Goal: Task Accomplishment & Management: Complete application form

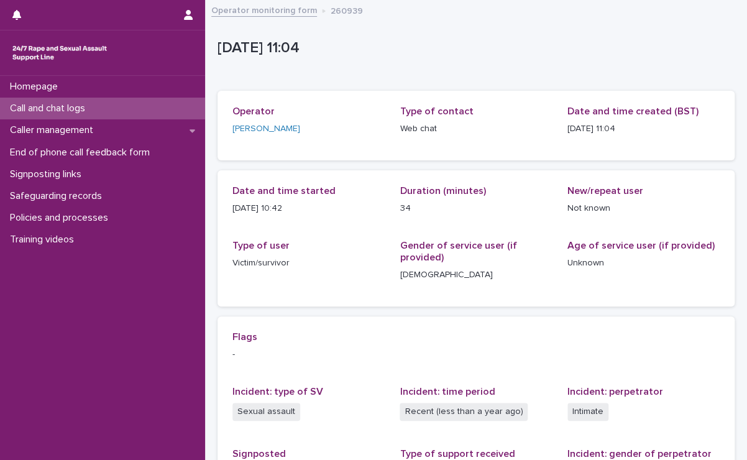
click at [160, 104] on div "Call and chat logs" at bounding box center [102, 109] width 205 height 22
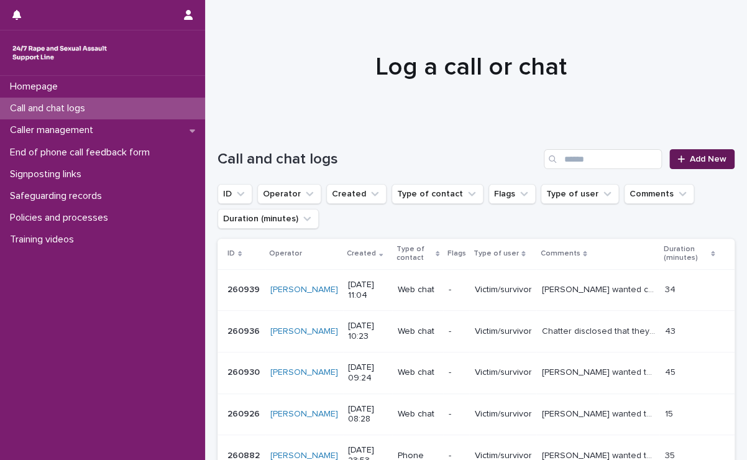
click at [676, 152] on link "Add New" at bounding box center [701, 159] width 65 height 20
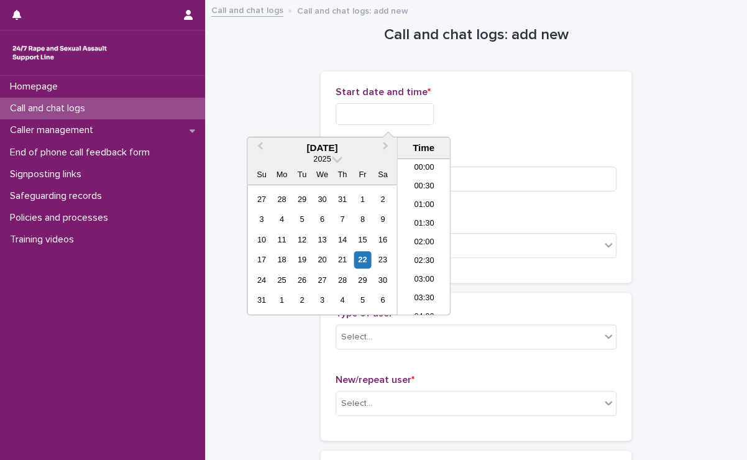
click at [392, 108] on input "text" at bounding box center [385, 114] width 98 height 22
click at [423, 223] on li "11:00" at bounding box center [423, 218] width 53 height 19
click at [419, 116] on input "**********" at bounding box center [385, 114] width 98 height 22
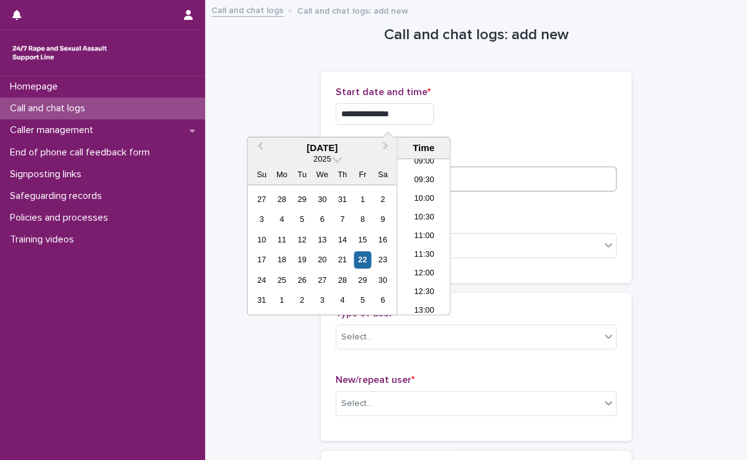
type input "**********"
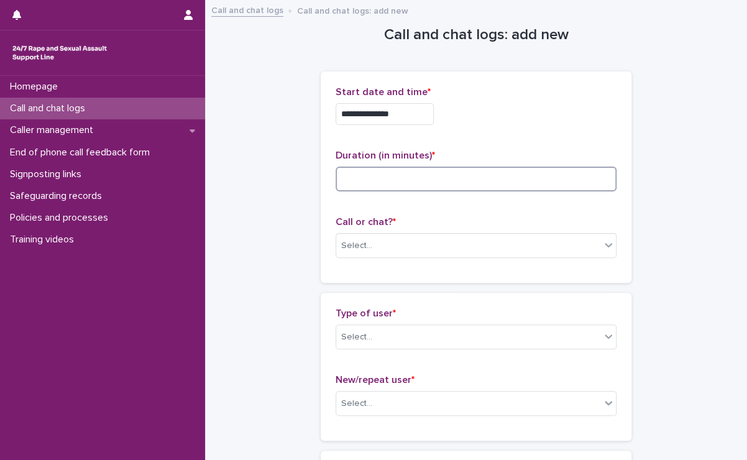
click at [538, 172] on input at bounding box center [476, 179] width 281 height 25
type input "**"
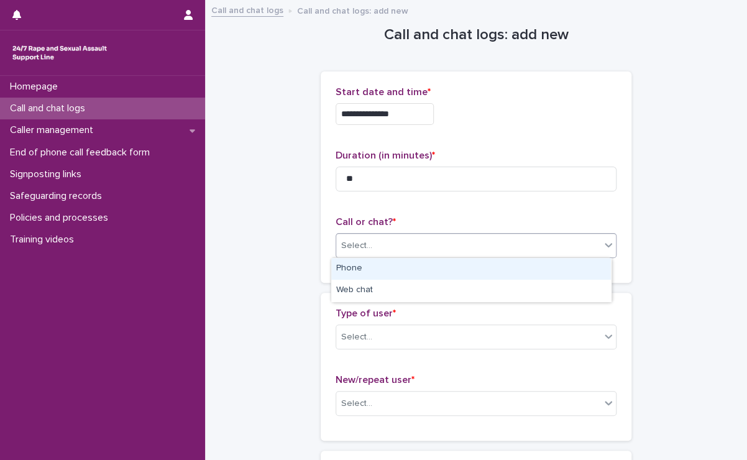
click at [534, 241] on div "Select..." at bounding box center [468, 246] width 264 height 21
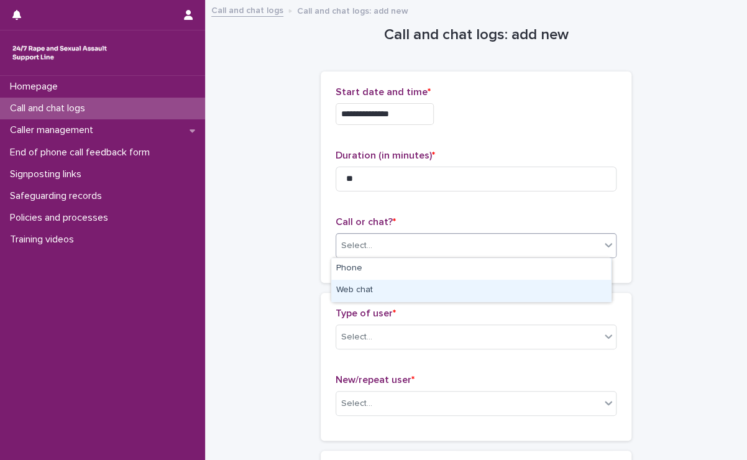
click at [488, 283] on div "Web chat" at bounding box center [471, 291] width 280 height 22
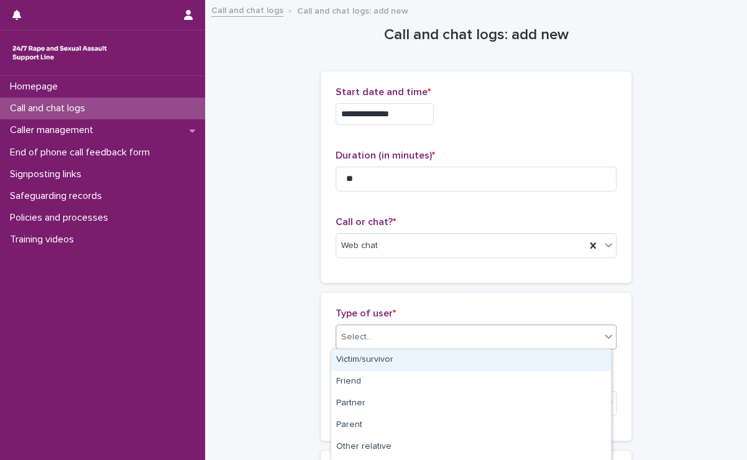
click at [472, 328] on div "Select..." at bounding box center [468, 337] width 264 height 21
drag, startPoint x: 424, startPoint y: 371, endPoint x: 432, endPoint y: 358, distance: 15.0
click at [432, 358] on div "Victim/survivor" at bounding box center [471, 360] width 280 height 22
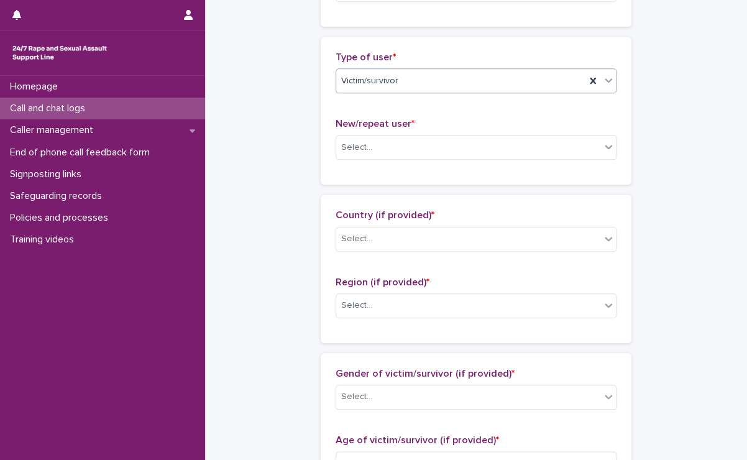
scroll to position [313, 0]
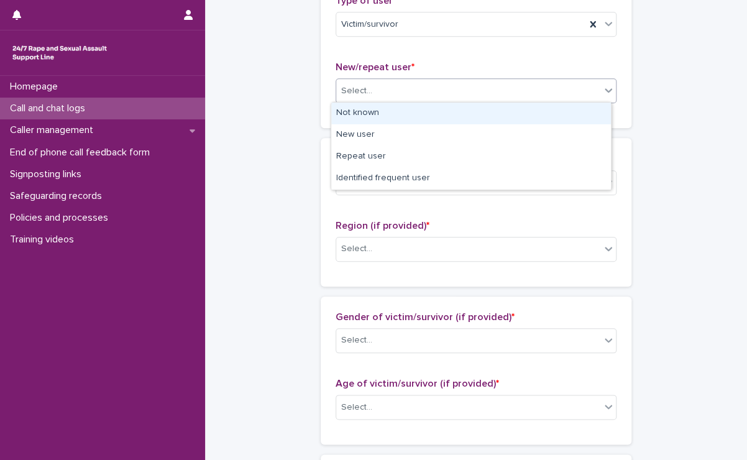
click at [440, 88] on div "Select..." at bounding box center [468, 91] width 264 height 21
click at [405, 117] on div "Not known" at bounding box center [471, 114] width 280 height 22
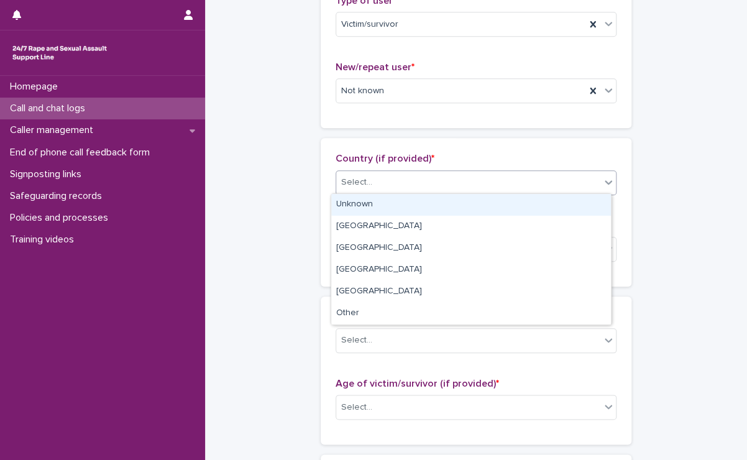
click at [392, 176] on div "Select..." at bounding box center [468, 182] width 264 height 21
click at [364, 205] on div "Unknown" at bounding box center [471, 205] width 280 height 22
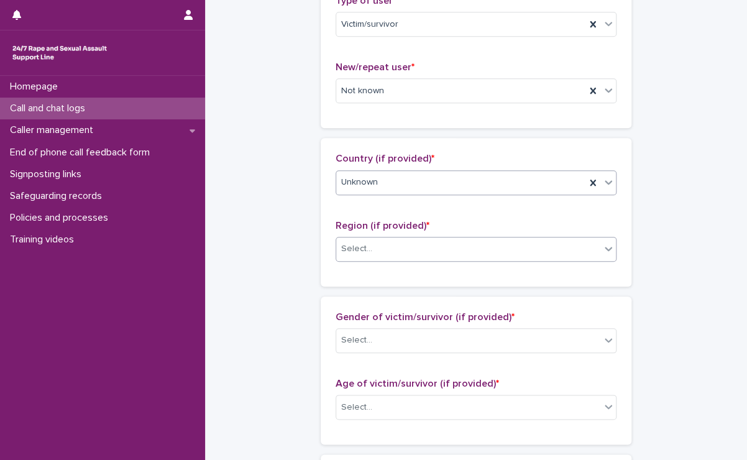
click at [365, 237] on div "Select..." at bounding box center [476, 249] width 281 height 25
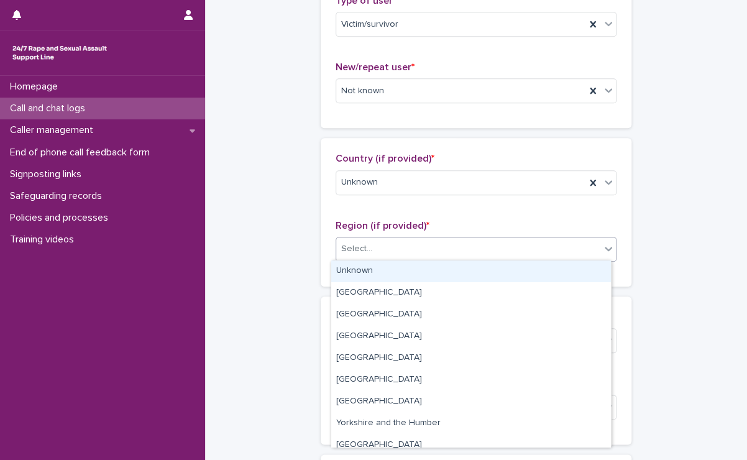
click at [355, 267] on div "Unknown" at bounding box center [471, 271] width 280 height 22
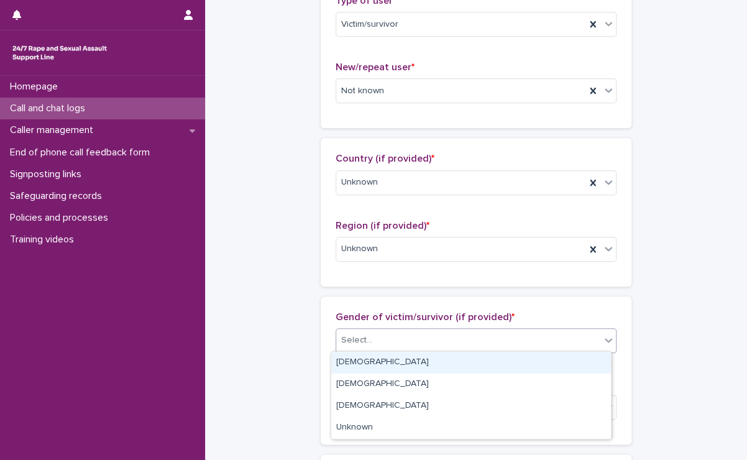
click at [373, 340] on div "Select..." at bounding box center [468, 340] width 264 height 21
click at [462, 365] on div "[DEMOGRAPHIC_DATA]" at bounding box center [471, 363] width 280 height 22
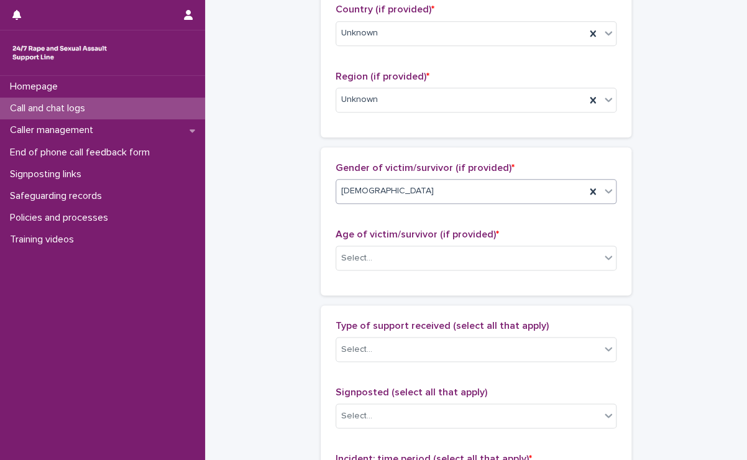
scroll to position [464, 0]
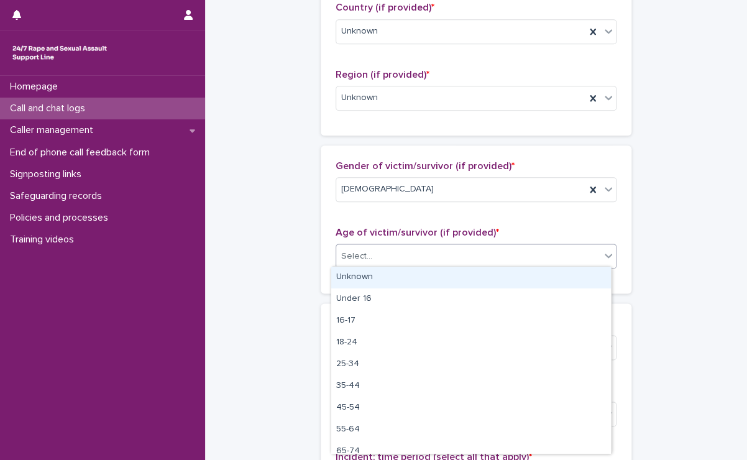
drag, startPoint x: 426, startPoint y: 260, endPoint x: 385, endPoint y: 278, distance: 44.6
click at [385, 278] on body "**********" at bounding box center [373, 230] width 747 height 460
click at [385, 278] on div "Unknown" at bounding box center [471, 278] width 280 height 22
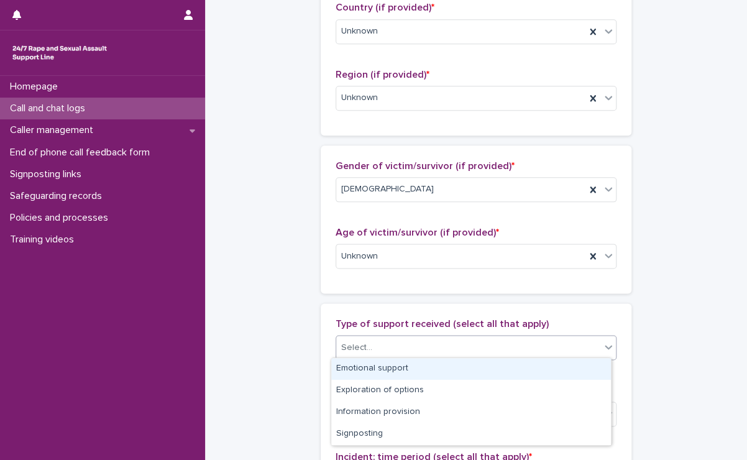
click at [387, 347] on div "Select..." at bounding box center [468, 347] width 264 height 21
click at [382, 365] on div "Emotional support" at bounding box center [471, 369] width 280 height 22
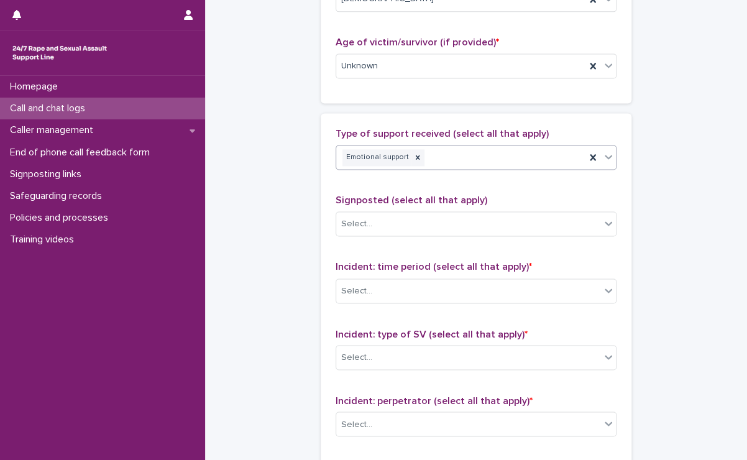
scroll to position [656, 0]
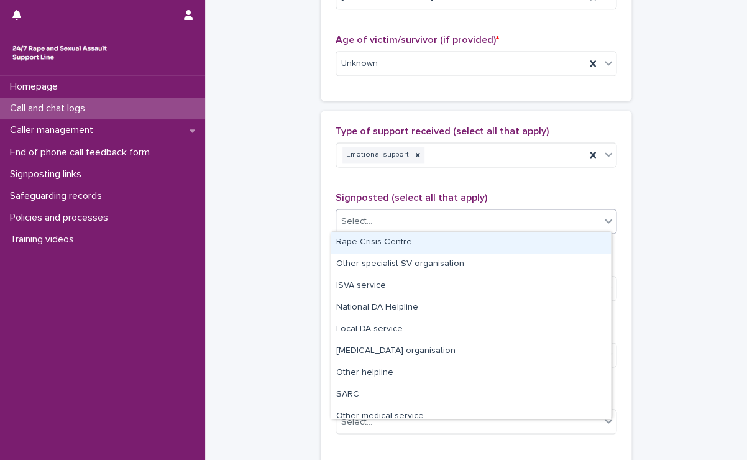
click at [423, 223] on div "Select..." at bounding box center [468, 221] width 264 height 21
click at [442, 181] on div "Type of support received (select all that apply) Emotional support Signposted (…" at bounding box center [476, 386] width 281 height 520
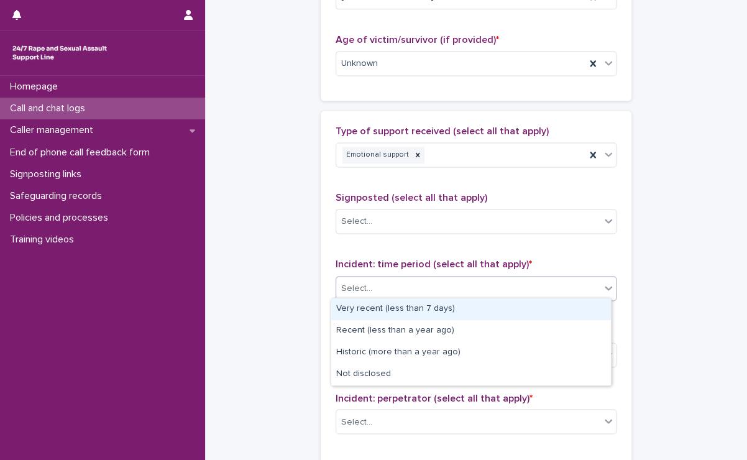
click at [421, 283] on div "Select..." at bounding box center [468, 288] width 264 height 21
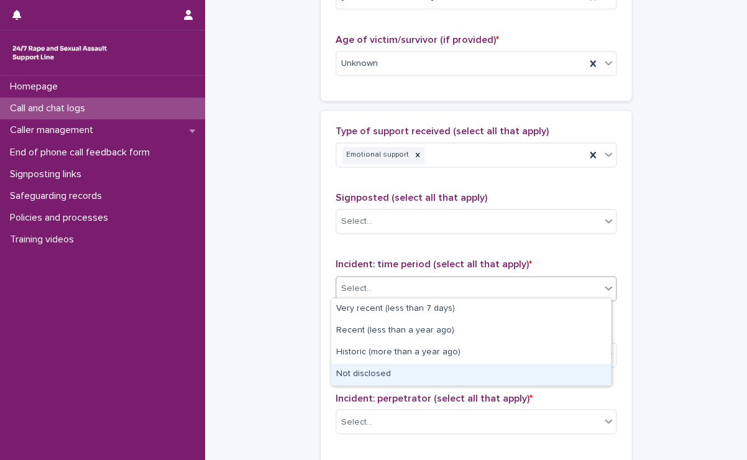
click at [388, 378] on div "Not disclosed" at bounding box center [471, 375] width 280 height 22
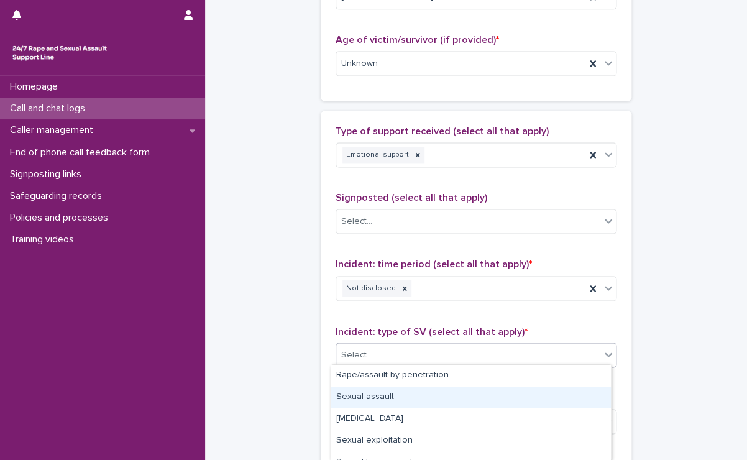
click at [375, 419] on body "**********" at bounding box center [373, 230] width 747 height 460
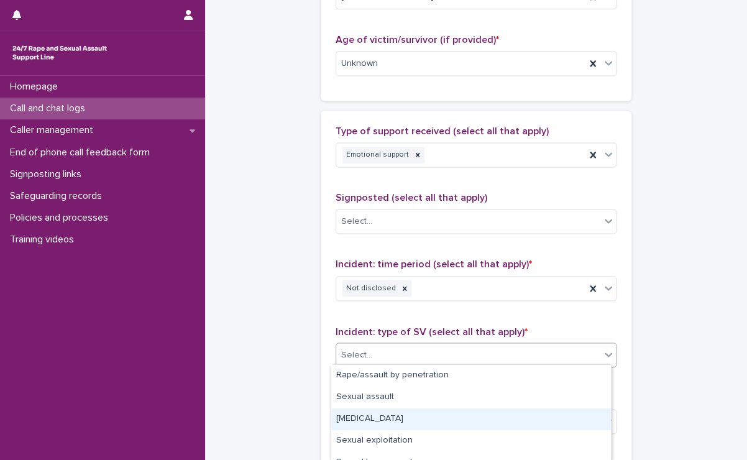
scroll to position [122, 0]
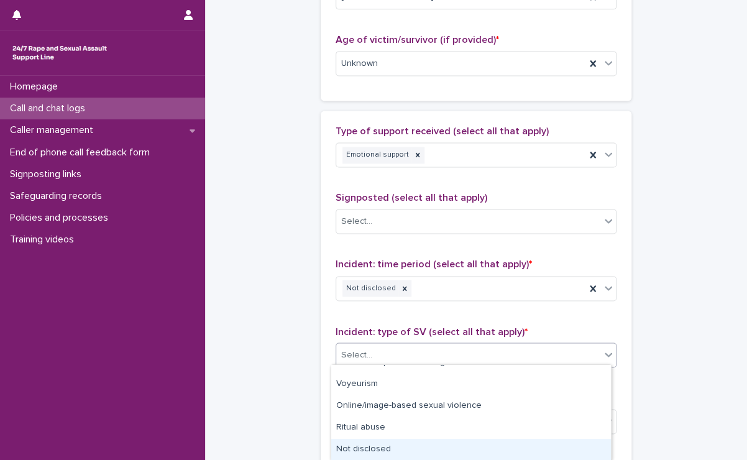
click at [363, 442] on div "Not disclosed" at bounding box center [471, 450] width 280 height 22
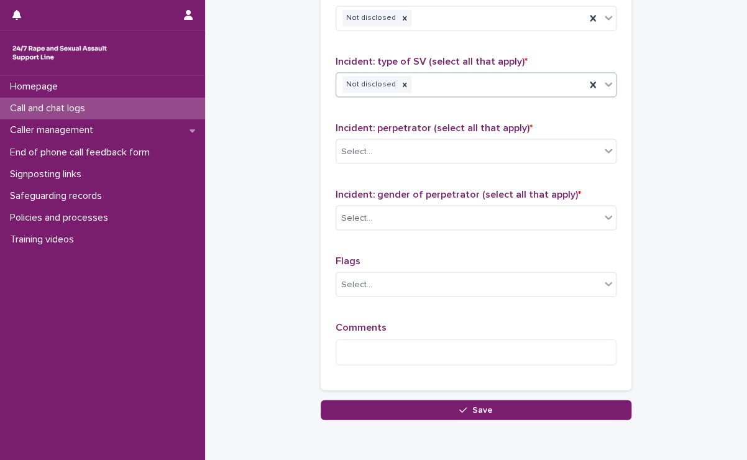
scroll to position [928, 0]
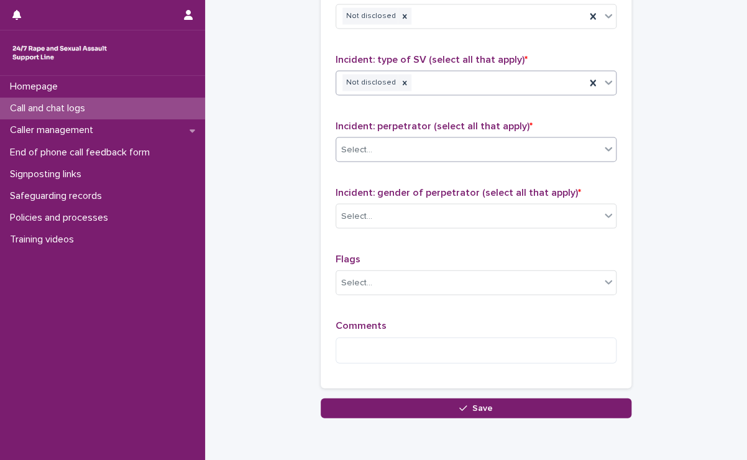
click at [429, 148] on div "Select..." at bounding box center [468, 149] width 264 height 21
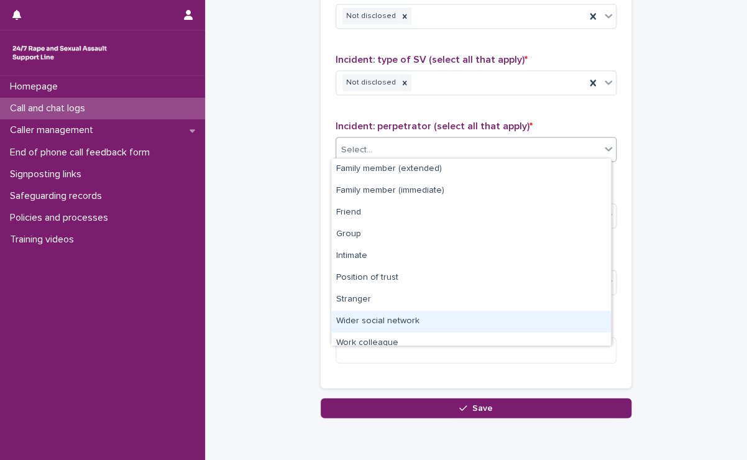
scroll to position [52, 0]
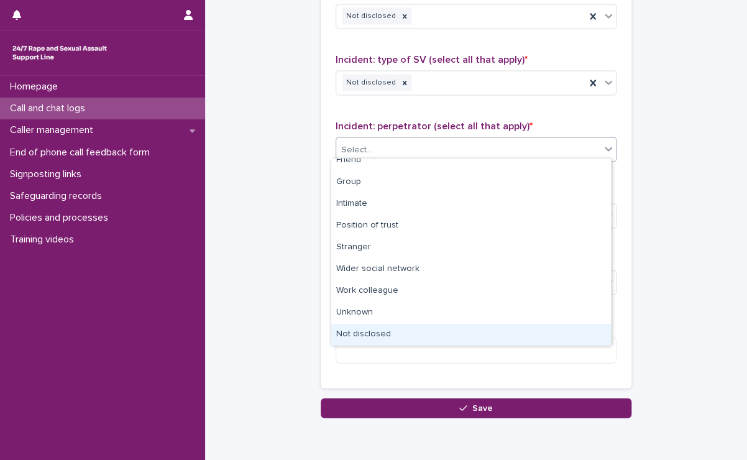
click at [383, 337] on div "Not disclosed" at bounding box center [471, 335] width 280 height 22
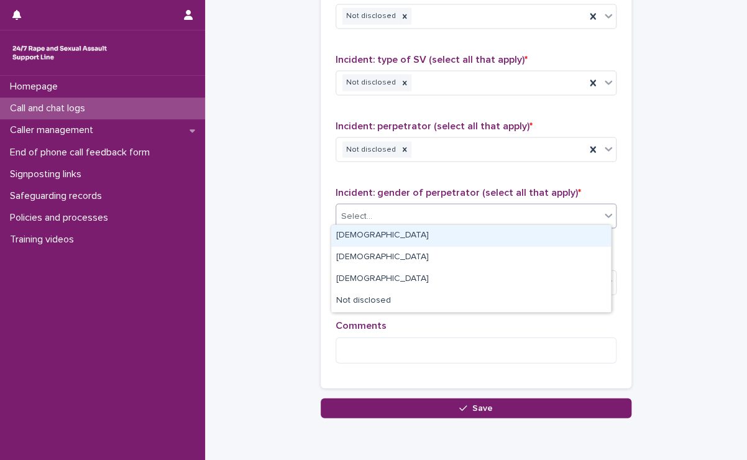
click at [447, 206] on div "Select..." at bounding box center [468, 216] width 264 height 21
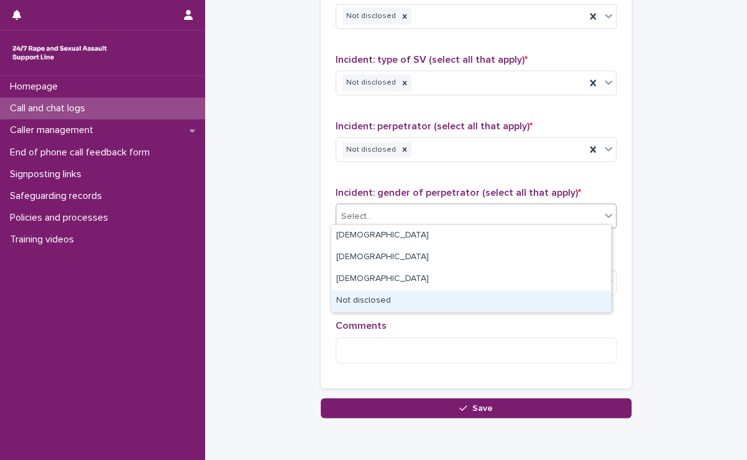
click at [389, 305] on div "Not disclosed" at bounding box center [471, 301] width 280 height 22
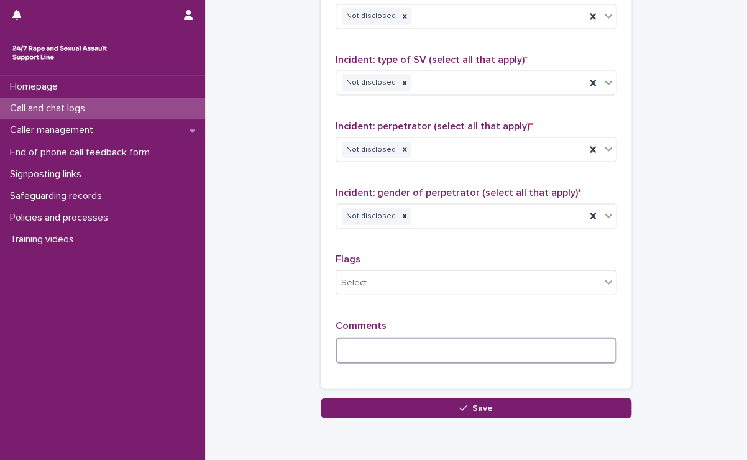
click at [378, 347] on textarea at bounding box center [476, 350] width 281 height 27
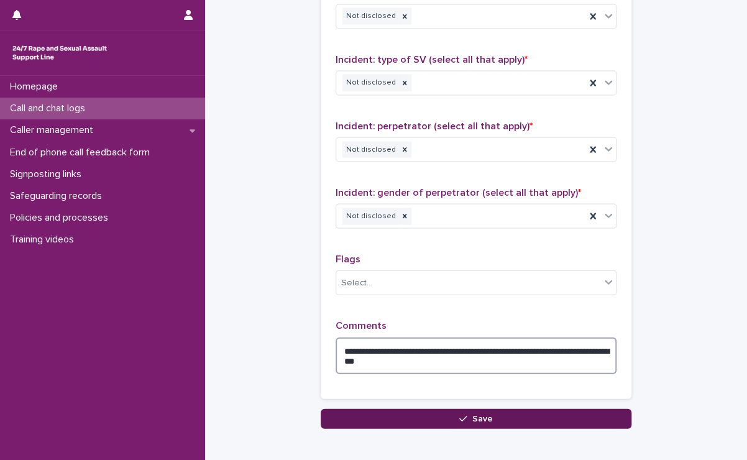
type textarea "**********"
click at [390, 410] on button "Save" at bounding box center [476, 418] width 311 height 20
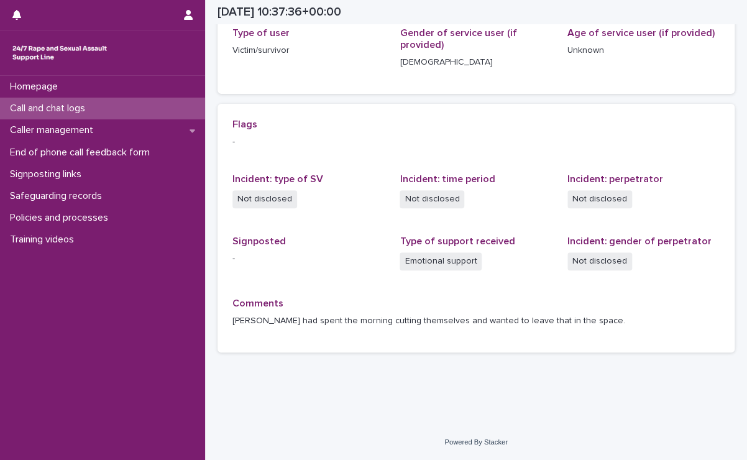
scroll to position [212, 0]
